Goal: Check status: Check status

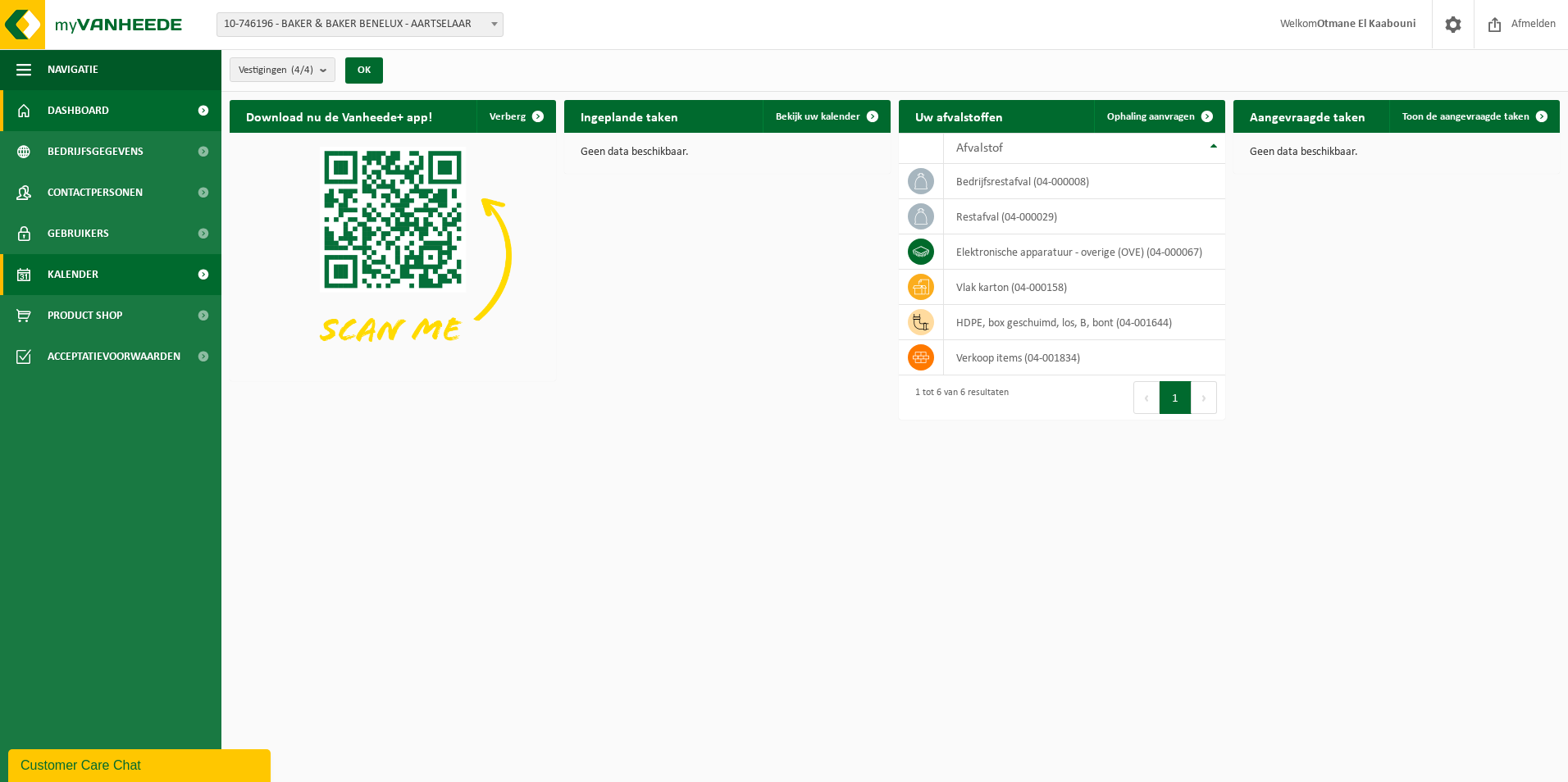
click at [67, 277] on span "Kalender" at bounding box center [73, 275] width 51 height 41
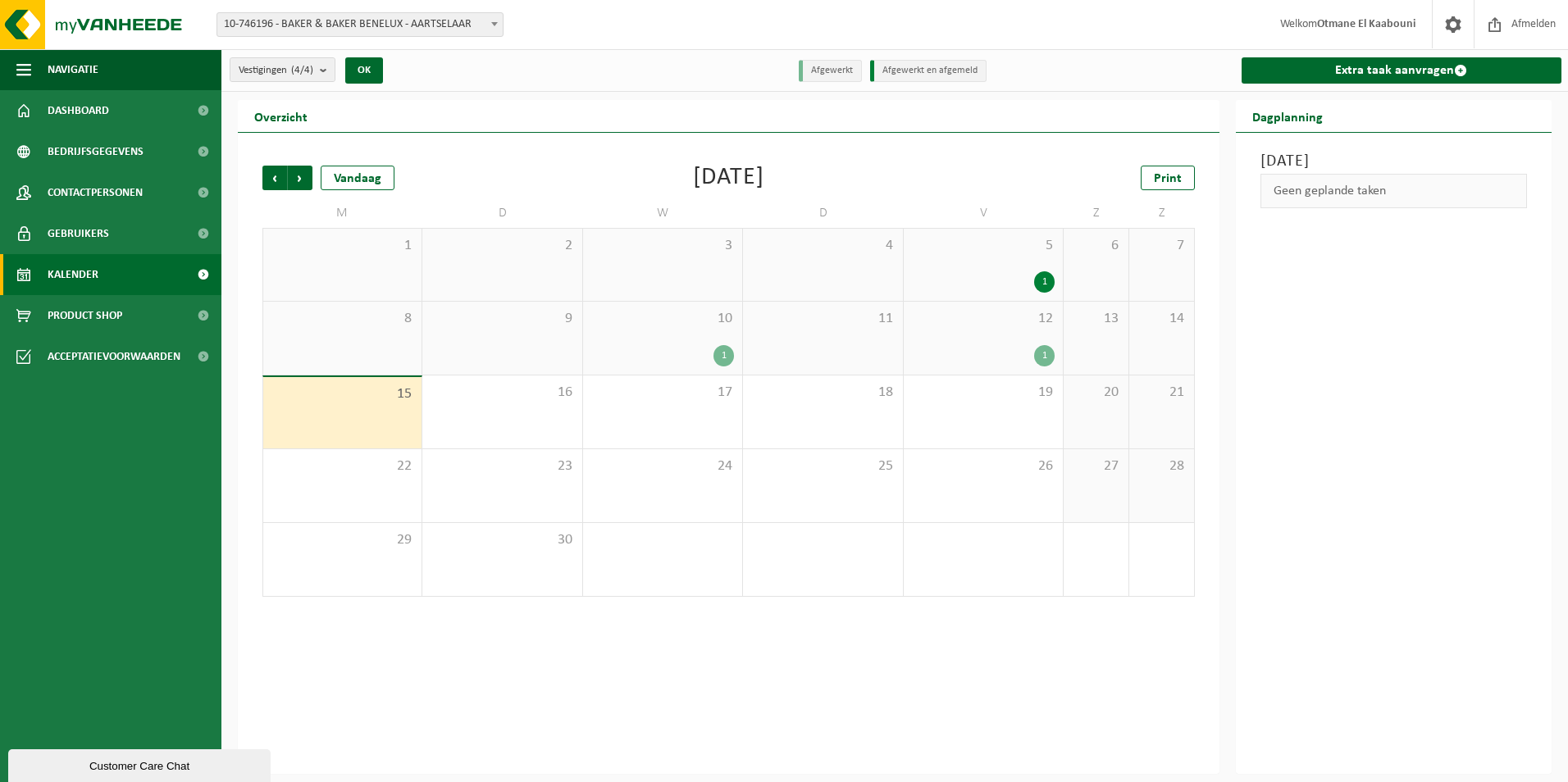
click at [336, 410] on div "15" at bounding box center [342, 413] width 158 height 72
click at [1046, 356] on div "1" at bounding box center [1044, 356] width 20 height 21
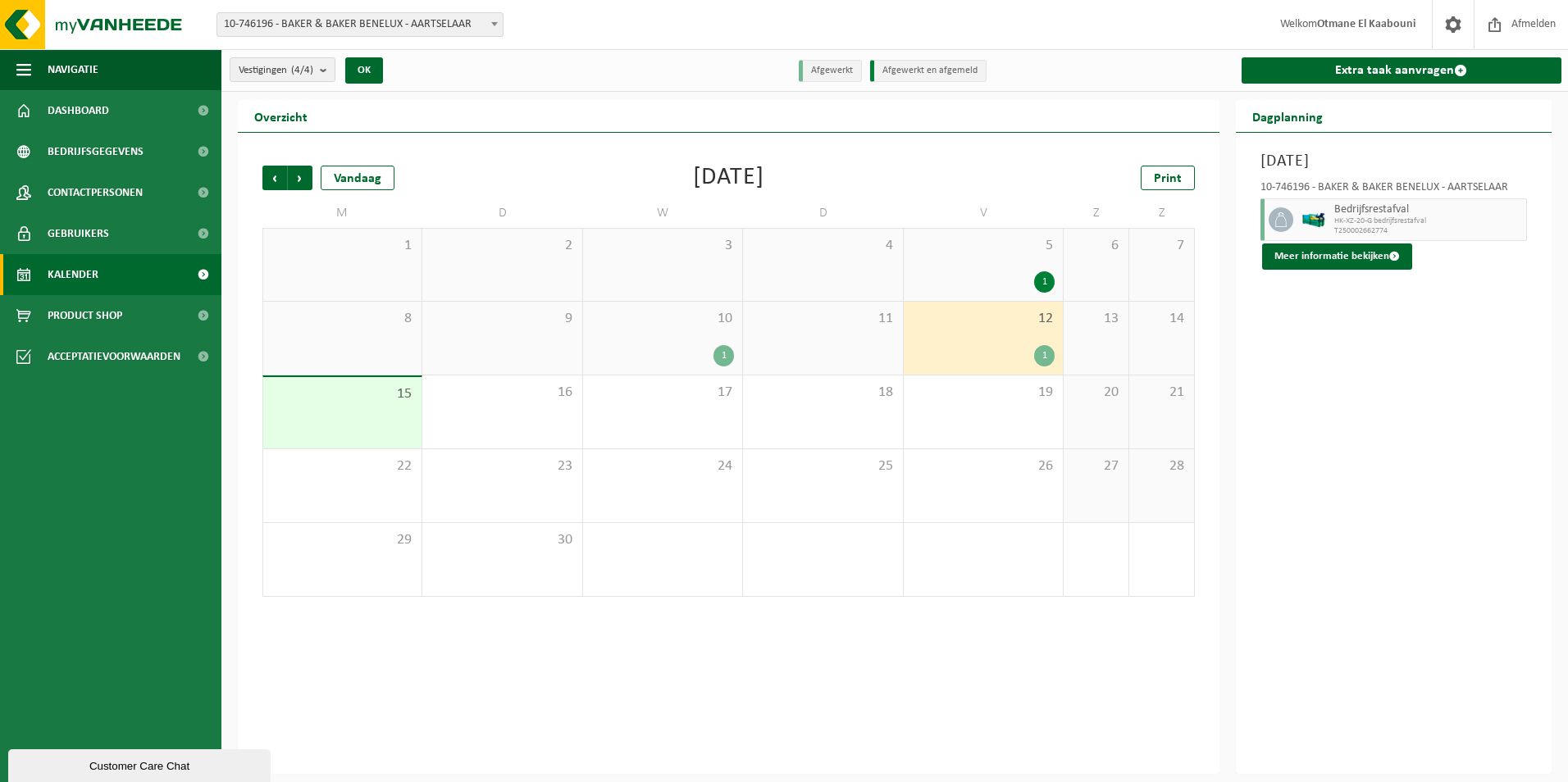
click at [1046, 356] on div "1" at bounding box center [1044, 356] width 20 height 21
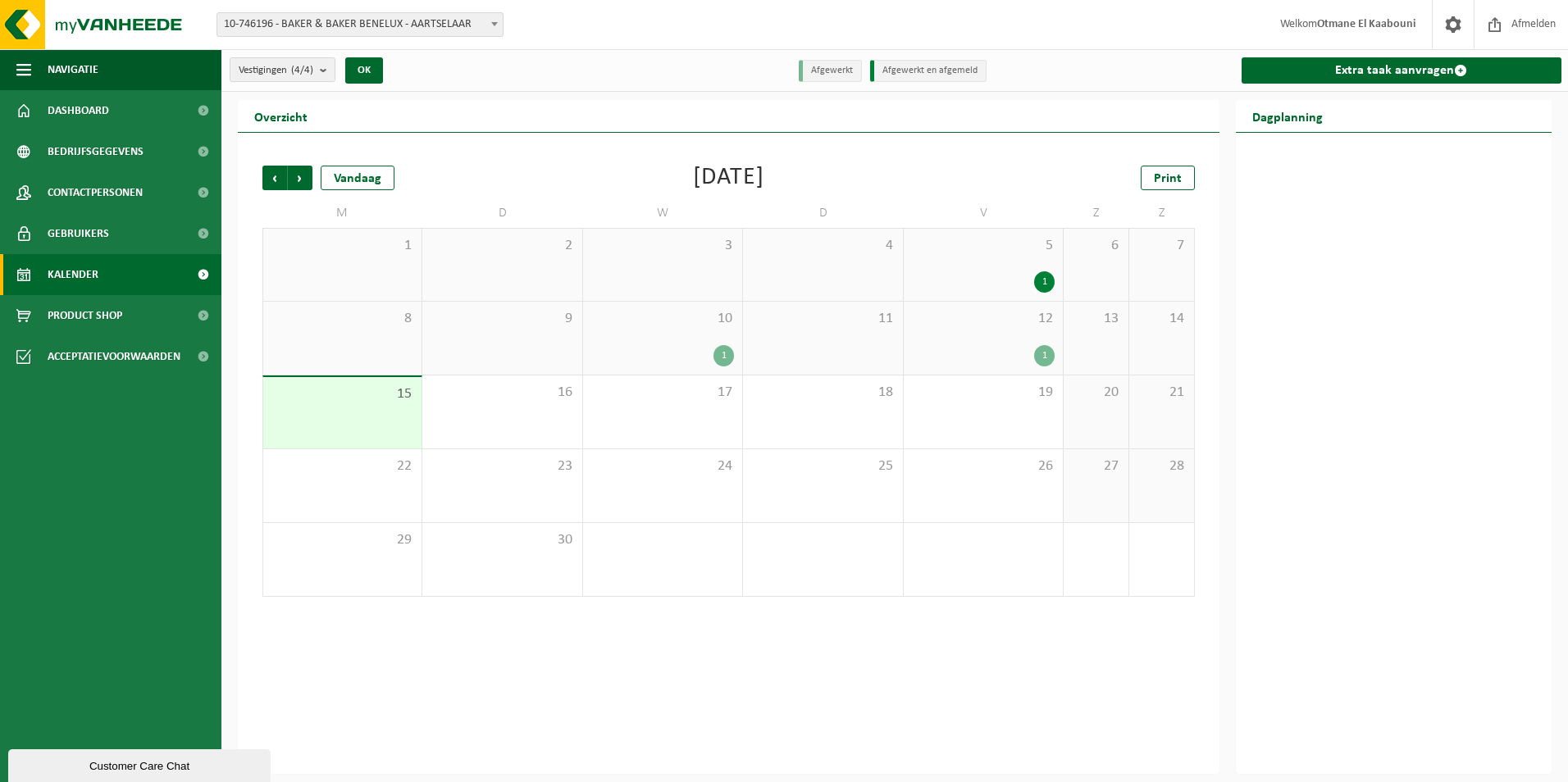
click at [1046, 356] on div "1" at bounding box center [1044, 356] width 20 height 21
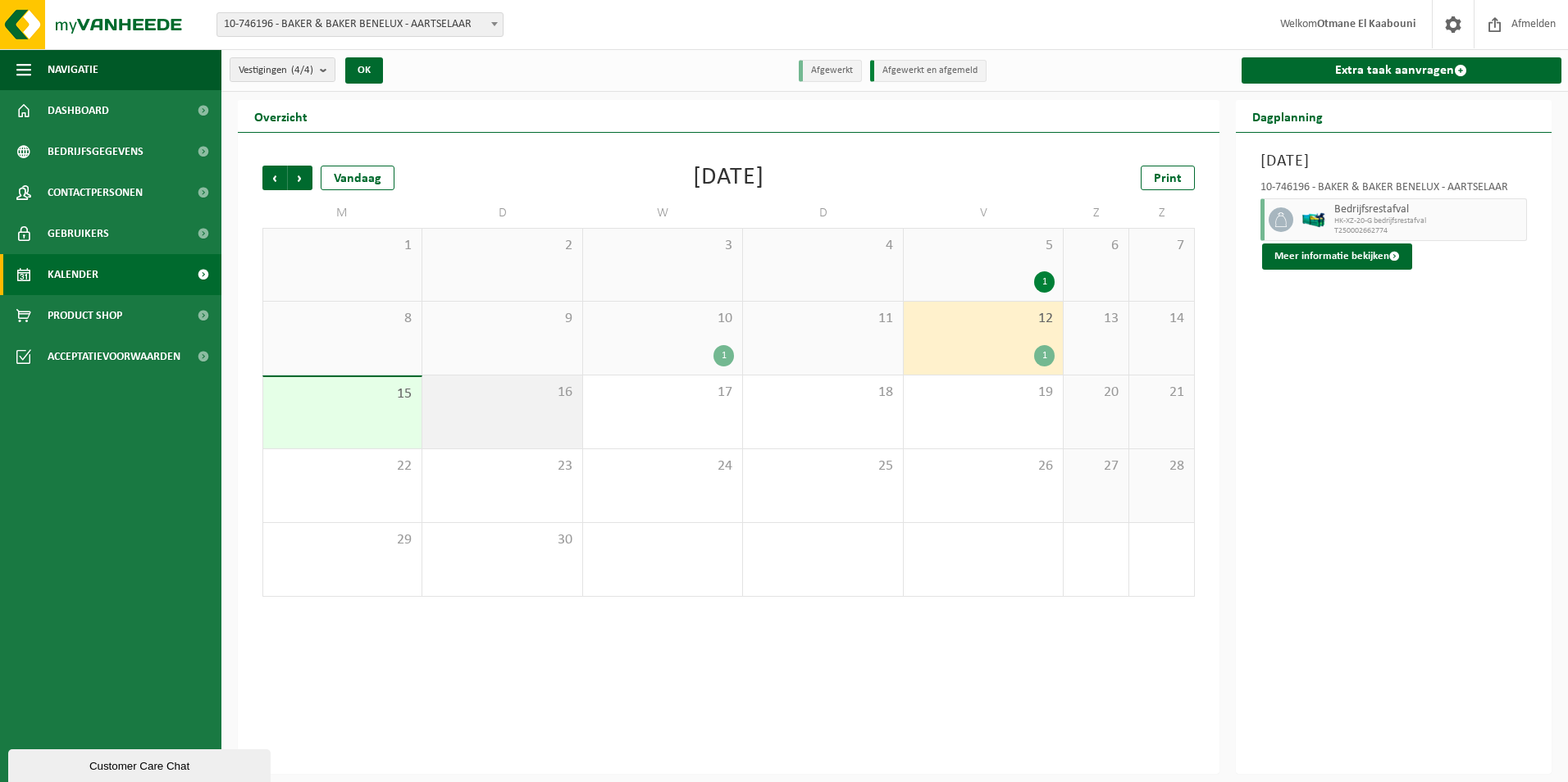
click at [467, 425] on div "16" at bounding box center [502, 412] width 159 height 73
